Goal: Task Accomplishment & Management: Use online tool/utility

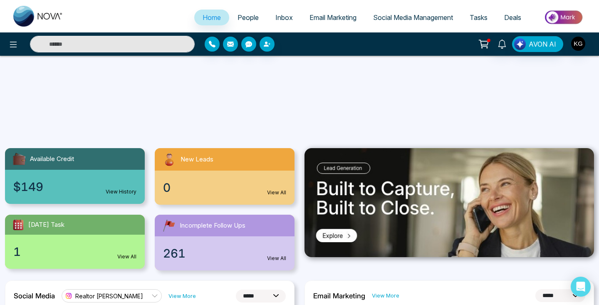
select select "*"
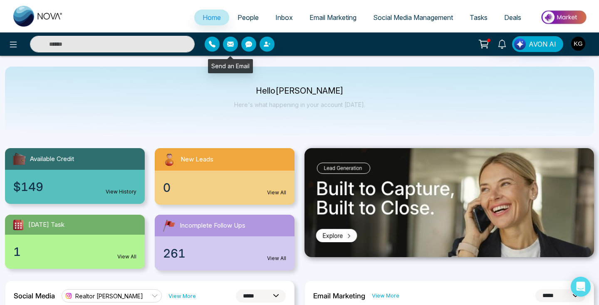
click at [231, 44] on icon "button" at bounding box center [230, 44] width 7 height 5
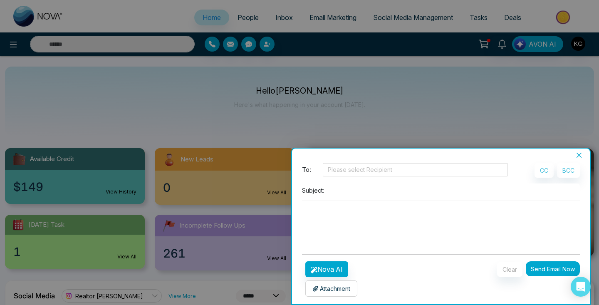
click at [576, 156] on icon "close" at bounding box center [579, 155] width 7 height 7
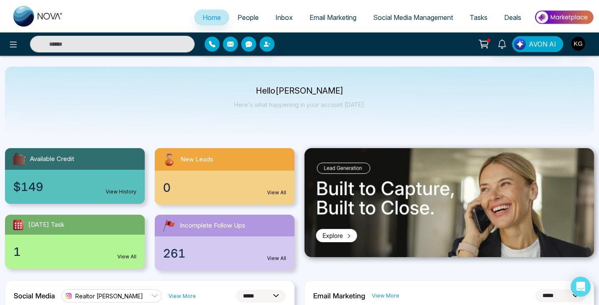
click at [345, 22] on link "Email Marketing" at bounding box center [333, 18] width 64 height 16
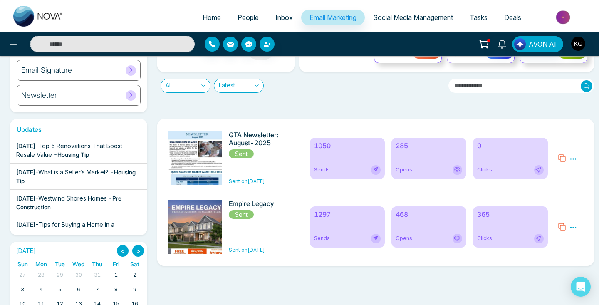
scroll to position [83, 0]
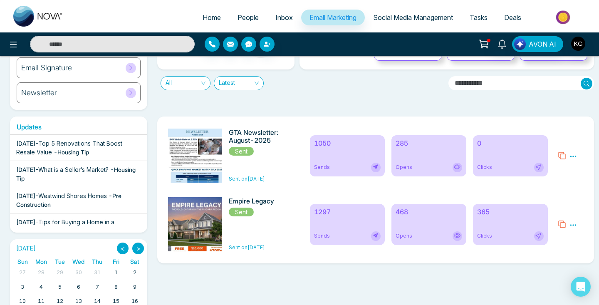
click at [293, 152] on div "GTA Newsletter: August-2025 Sent" at bounding box center [262, 142] width 66 height 27
click at [275, 137] on h6 "GTA Newsletter: August-2025" at bounding box center [262, 137] width 66 height 16
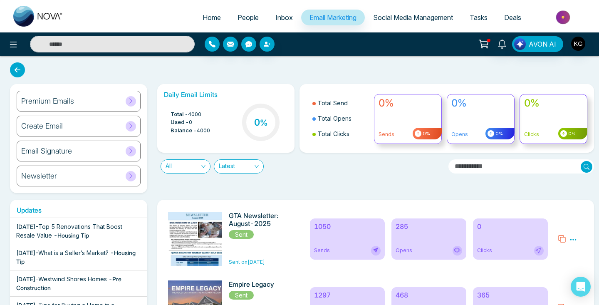
scroll to position [0, 0]
click at [64, 100] on h6 "Premium Emails" at bounding box center [47, 101] width 53 height 9
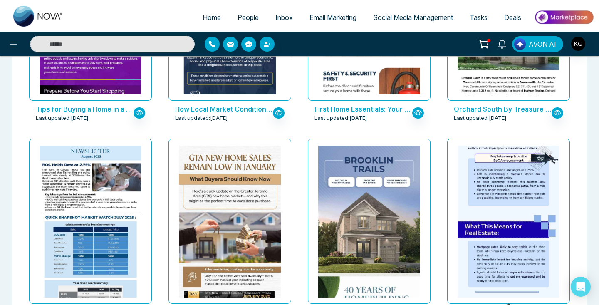
scroll to position [385, 0]
